Goal: Book appointment/travel/reservation

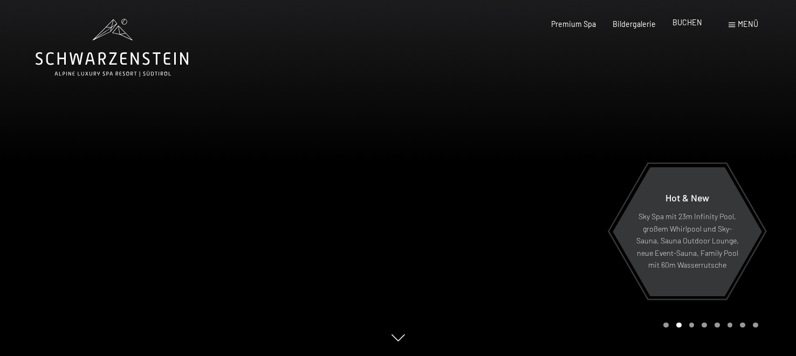
click at [688, 23] on span "BUCHEN" at bounding box center [687, 22] width 30 height 9
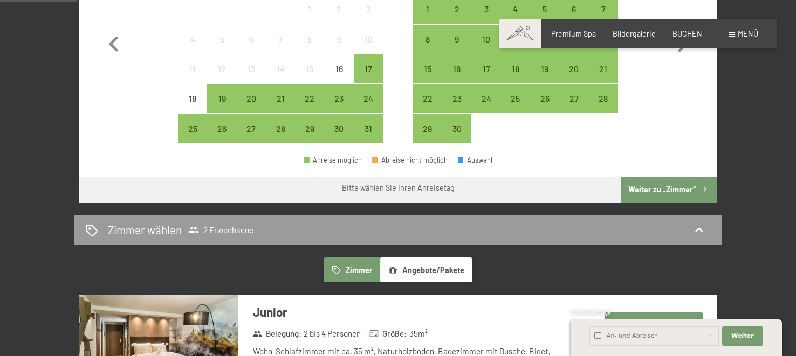
scroll to position [134, 0]
